Goal: Task Accomplishment & Management: Complete application form

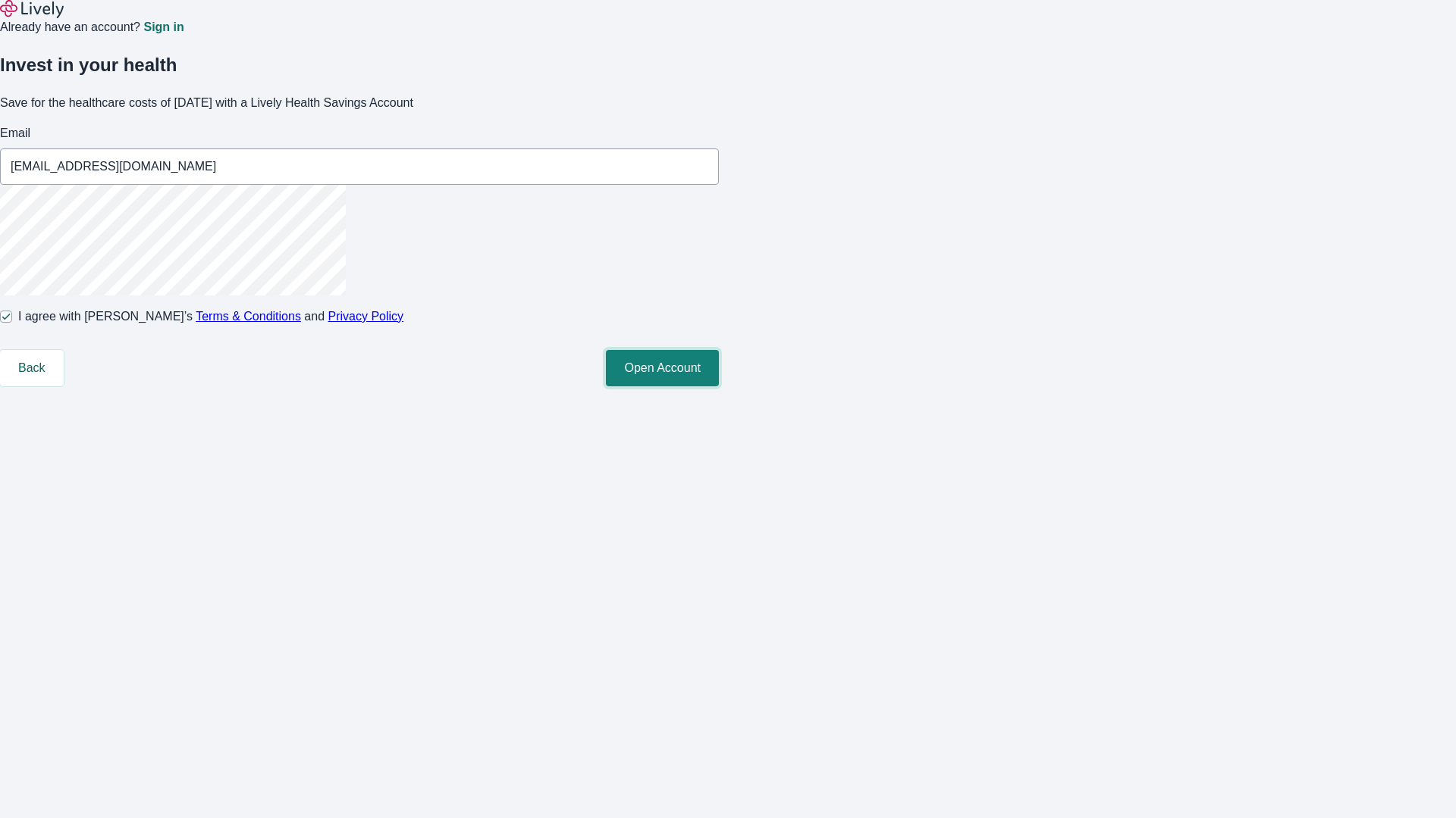
click at [719, 386] on button "Open Account" at bounding box center [662, 368] width 113 height 37
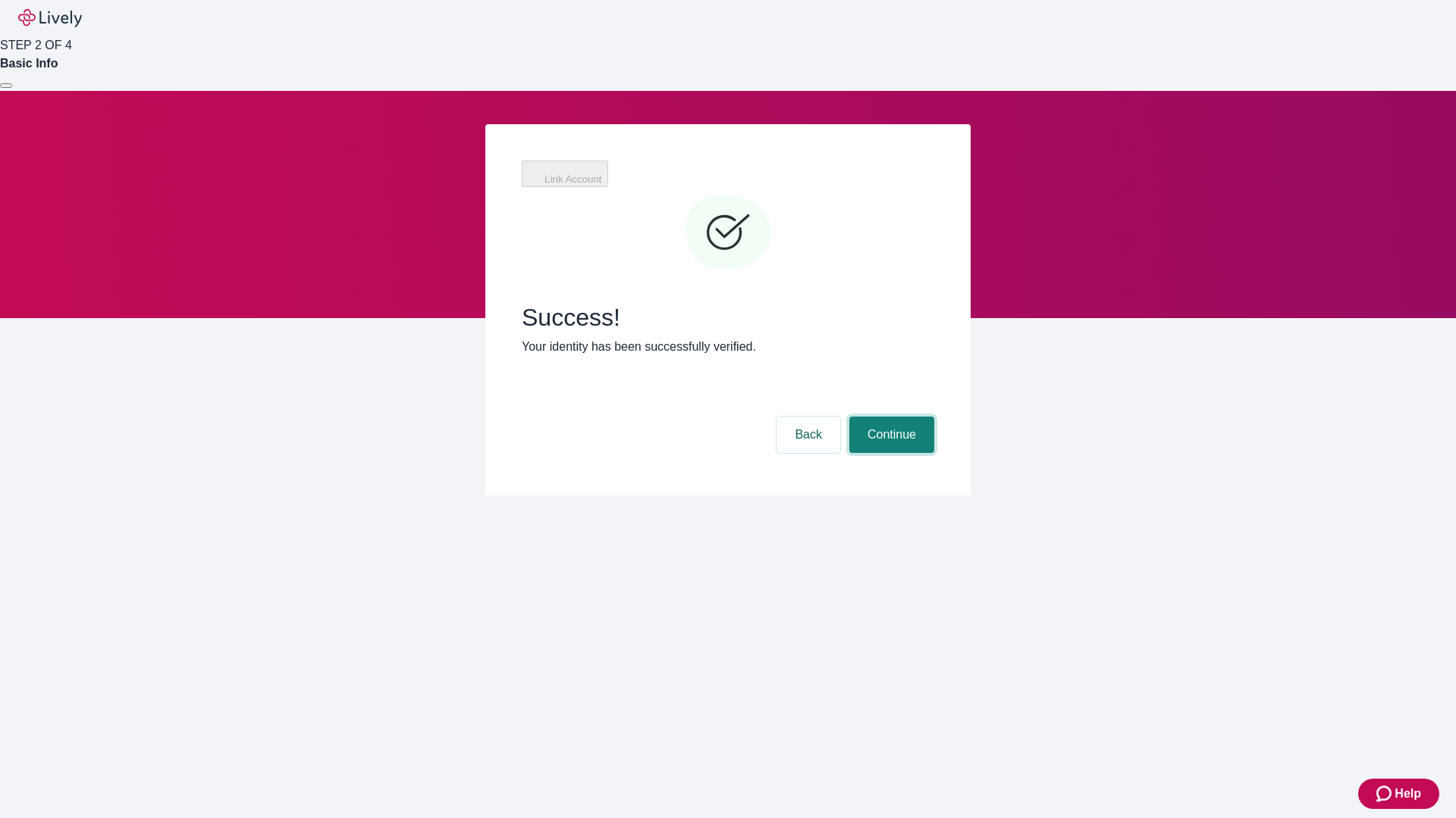
click at [890, 417] on button "Continue" at bounding box center [892, 435] width 85 height 37
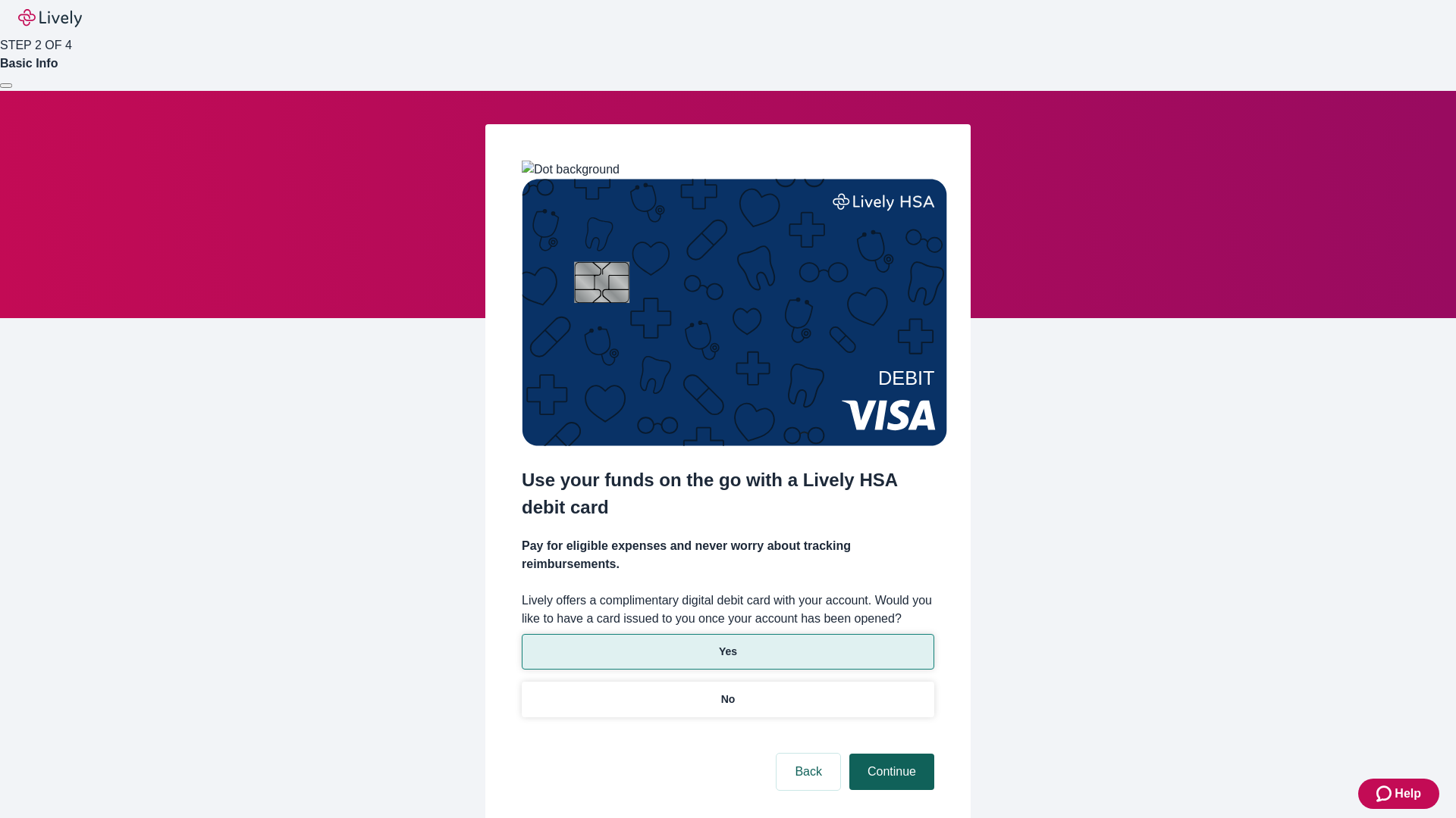
click at [727, 644] on p "Yes" at bounding box center [728, 651] width 18 height 16
click at [890, 754] on button "Continue" at bounding box center [892, 772] width 85 height 37
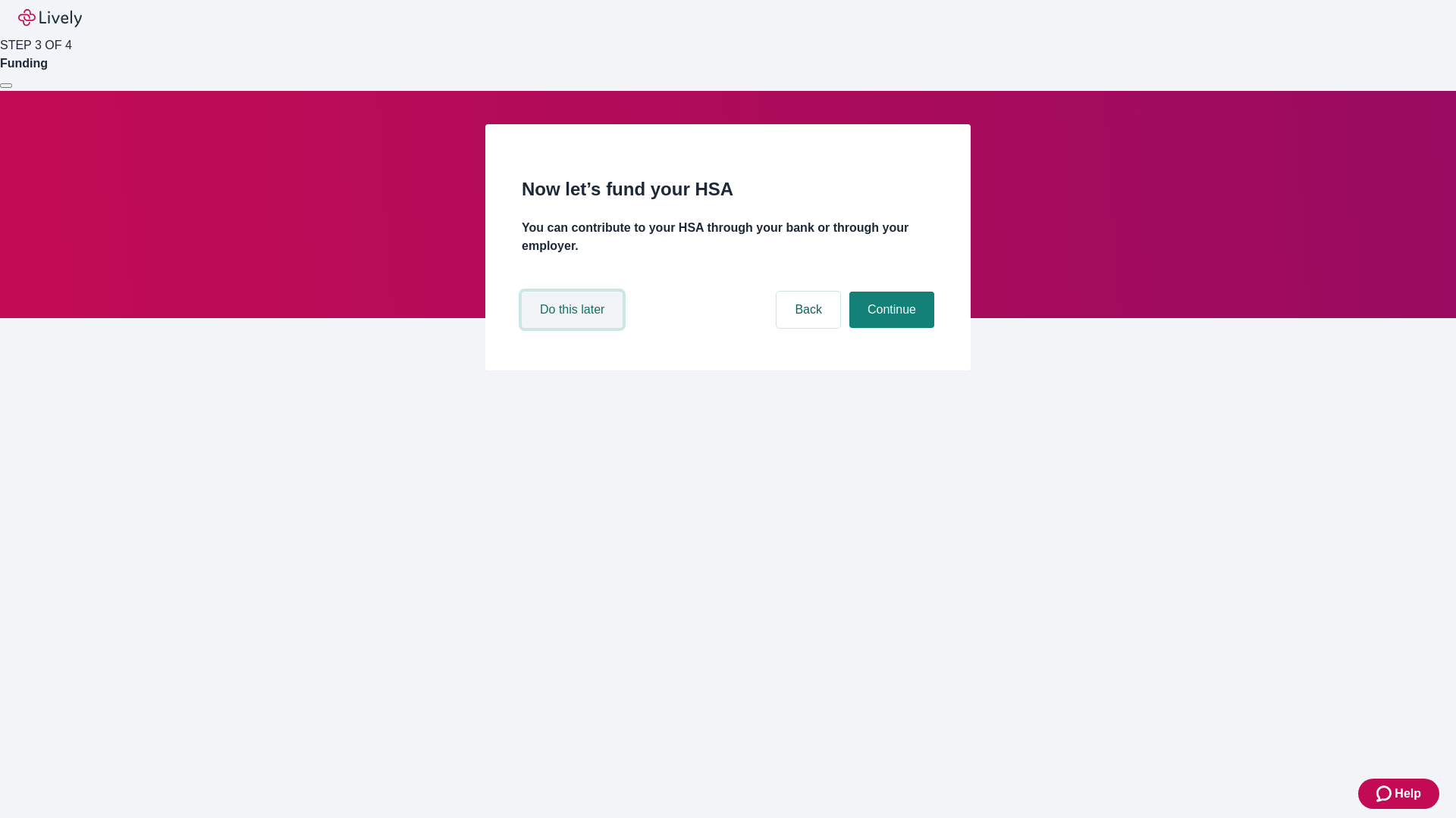
click at [574, 328] on button "Do this later" at bounding box center [572, 309] width 101 height 37
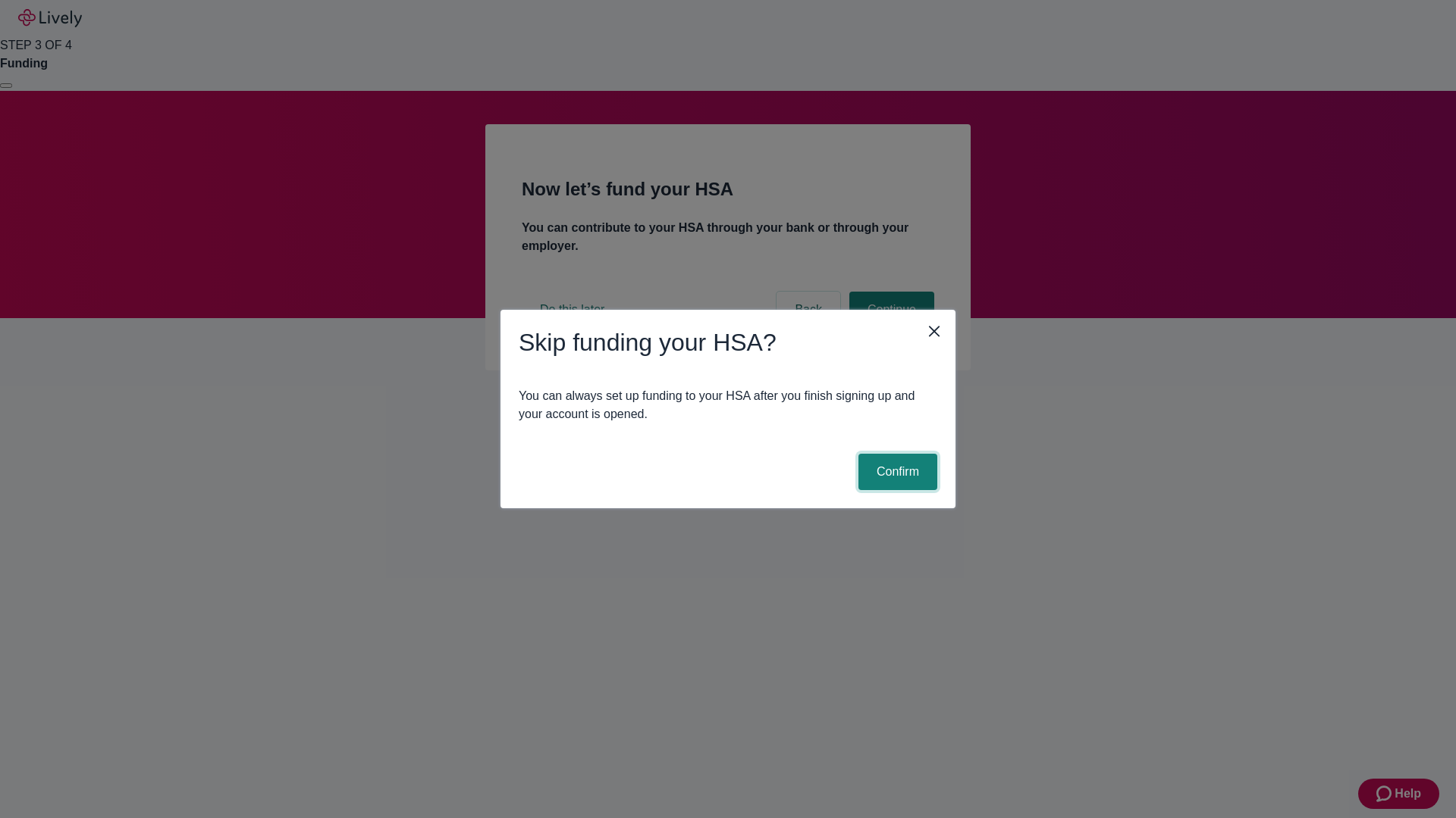
click at [895, 472] on button "Confirm" at bounding box center [897, 471] width 79 height 37
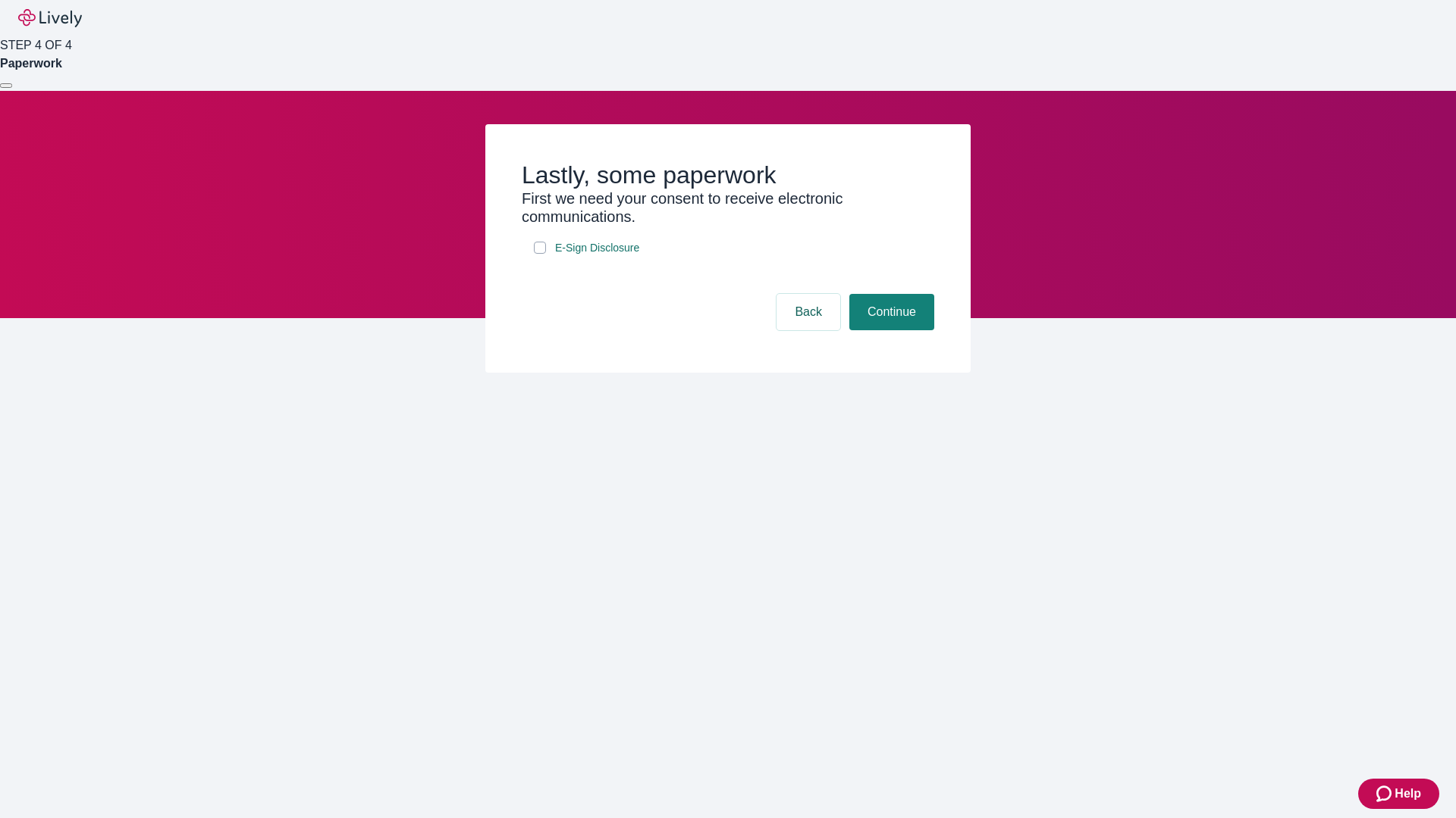
click at [540, 254] on input "E-Sign Disclosure" at bounding box center [539, 247] width 12 height 12
checkbox input "true"
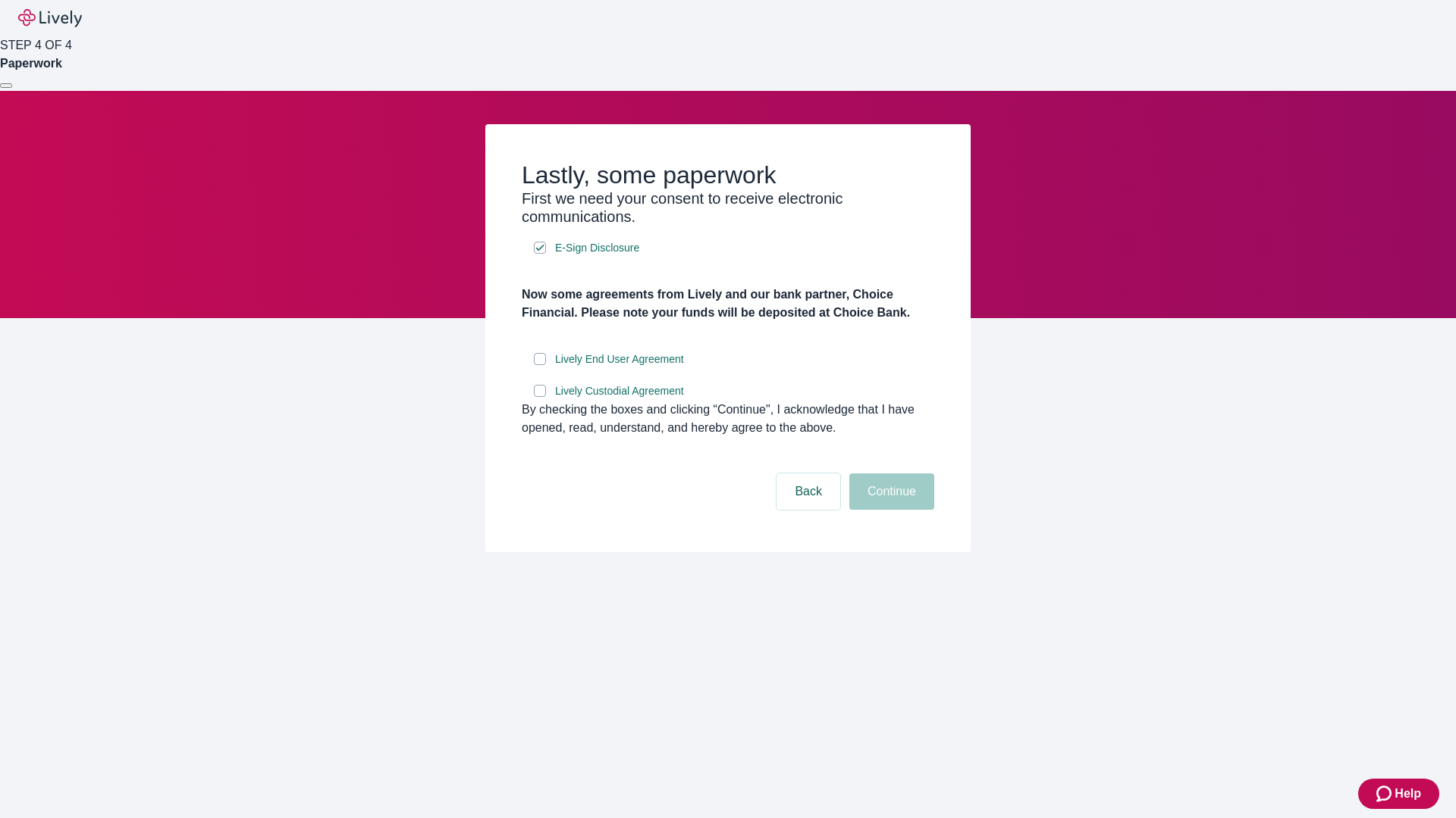
click at [540, 365] on input "Lively End User Agreement" at bounding box center [539, 359] width 12 height 12
checkbox input "true"
click at [540, 397] on input "Lively Custodial Agreement" at bounding box center [539, 391] width 12 height 12
checkbox input "true"
click at [890, 510] on button "Continue" at bounding box center [892, 491] width 85 height 37
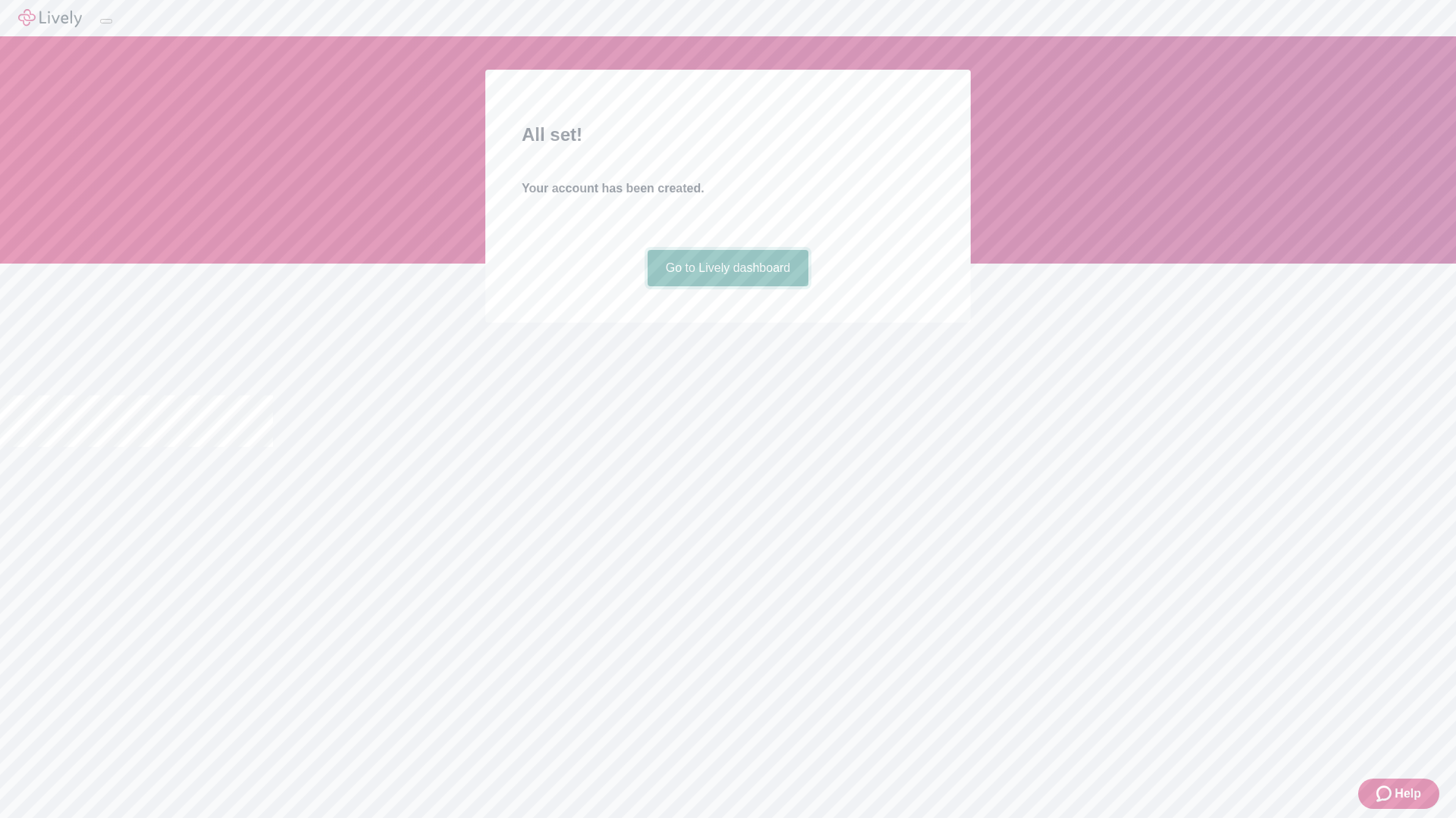
click at [727, 287] on link "Go to Lively dashboard" at bounding box center [728, 268] width 161 height 37
